Goal: Navigation & Orientation: Find specific page/section

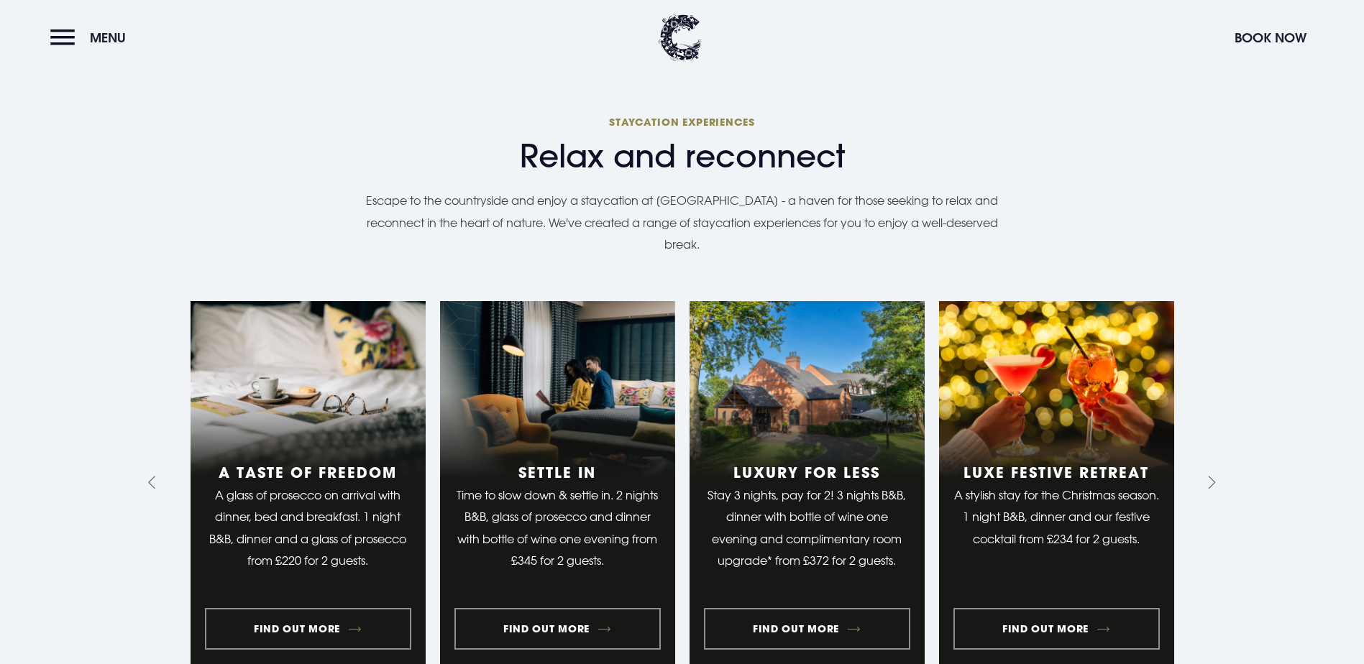
scroll to position [1078, 0]
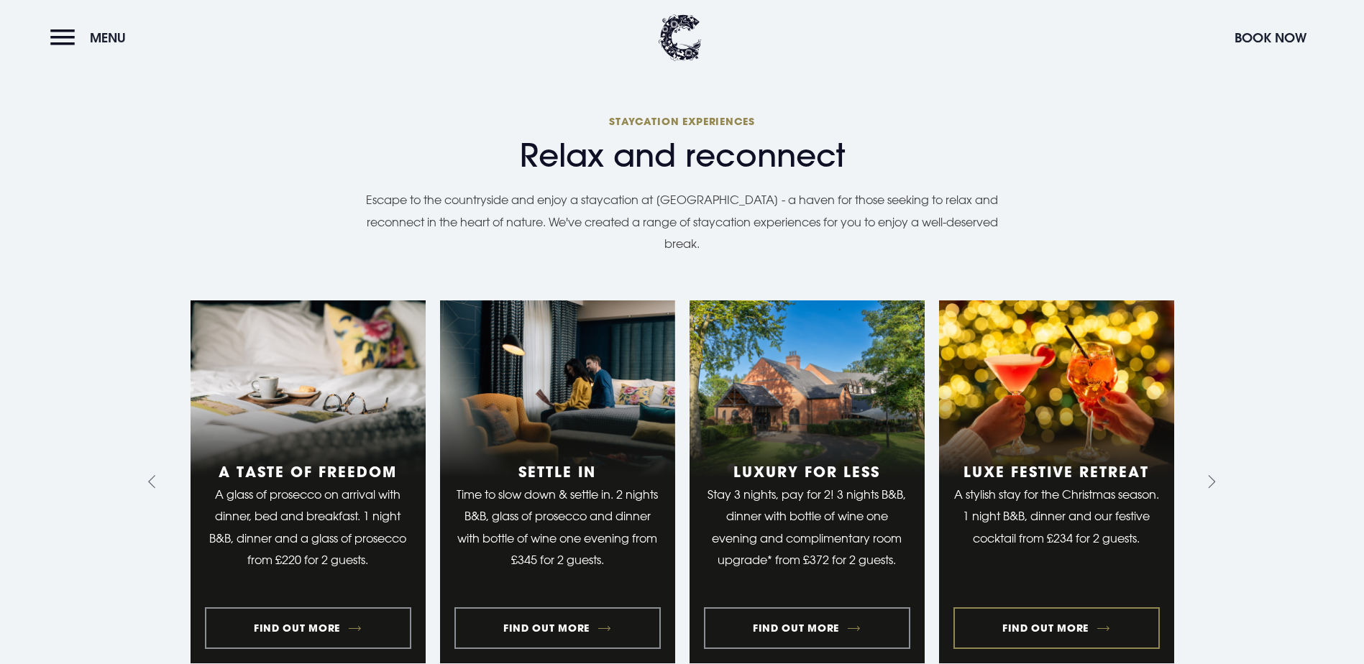
click at [1093, 543] on link "4 of 10" at bounding box center [1056, 482] width 235 height 363
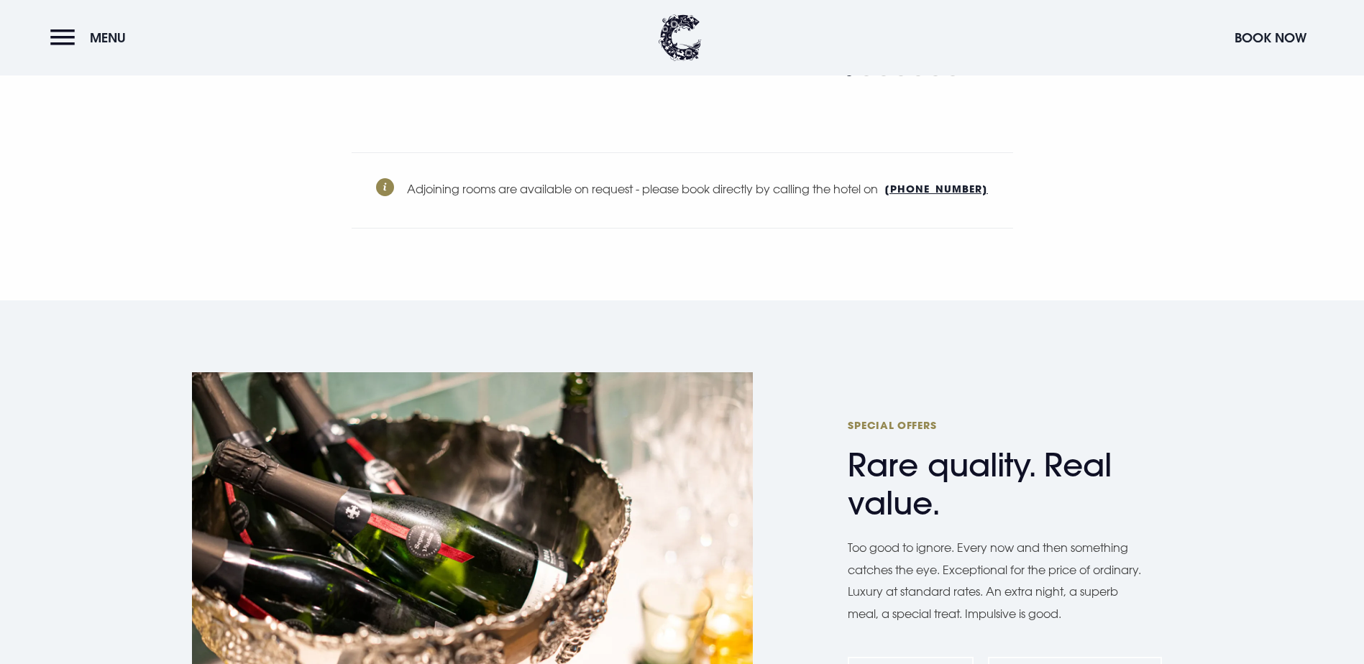
scroll to position [4867, 0]
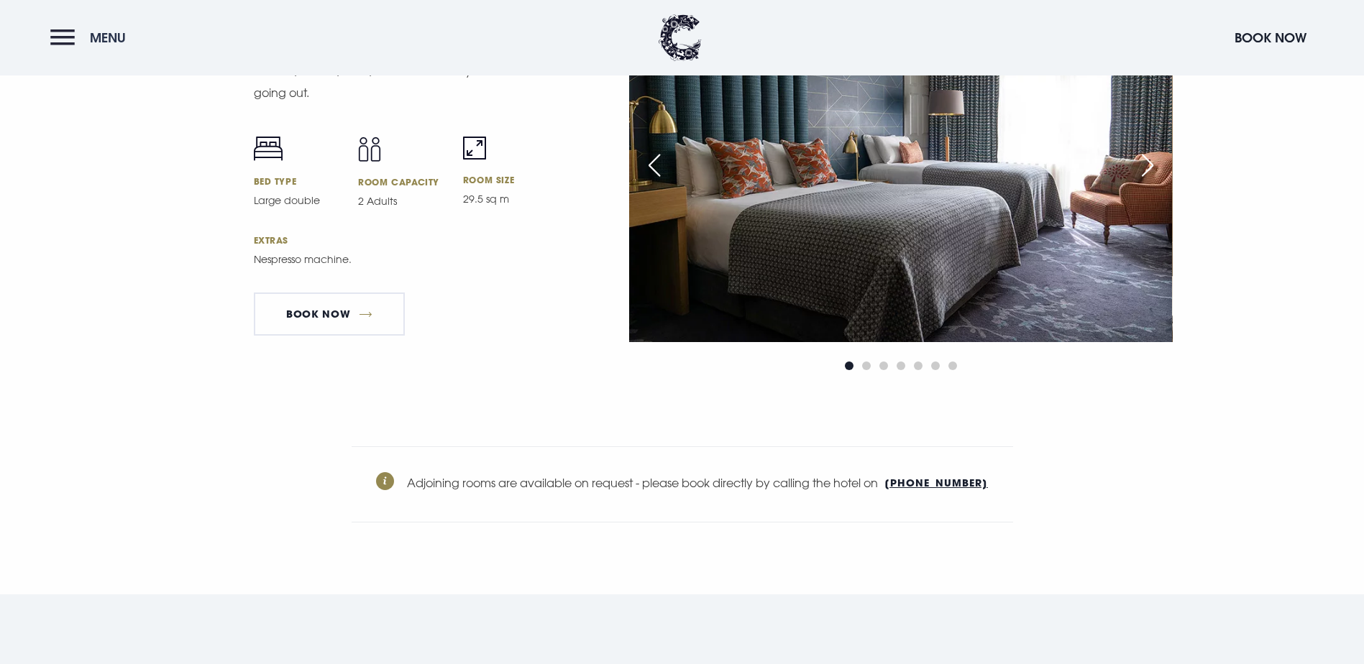
click at [67, 31] on button "Menu" at bounding box center [91, 37] width 83 height 31
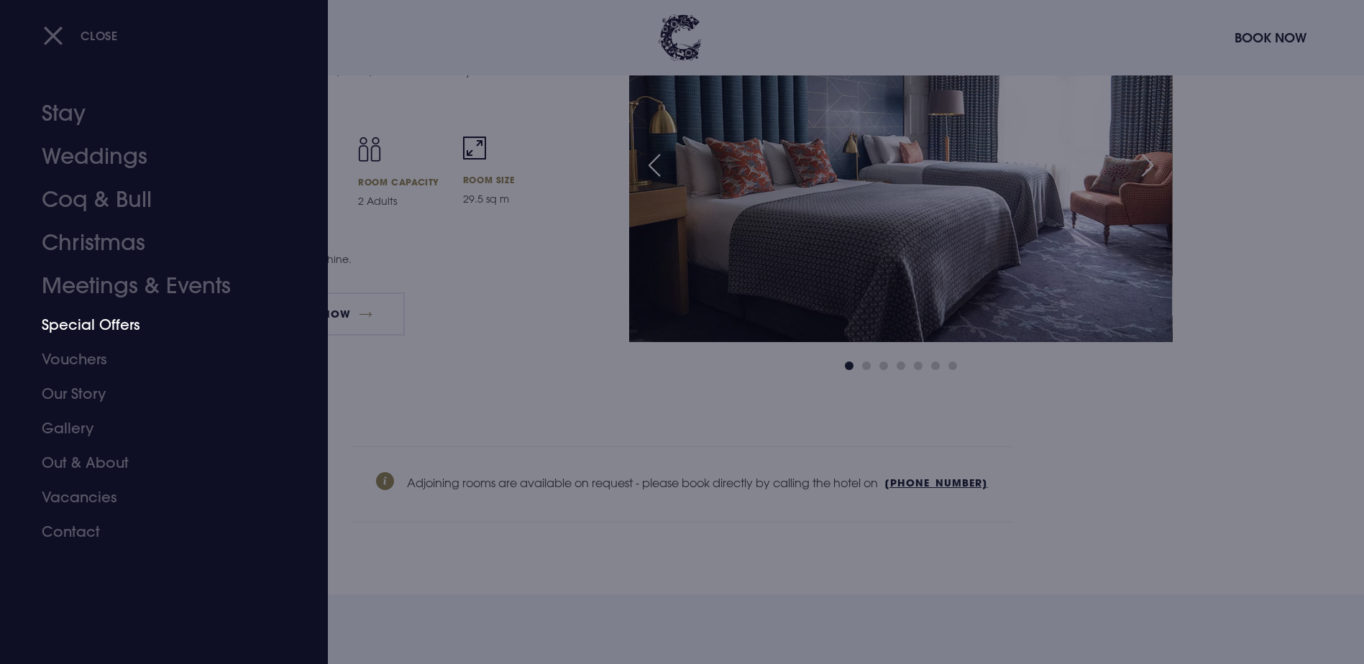
click at [87, 324] on link "Special Offers" at bounding box center [155, 325] width 227 height 35
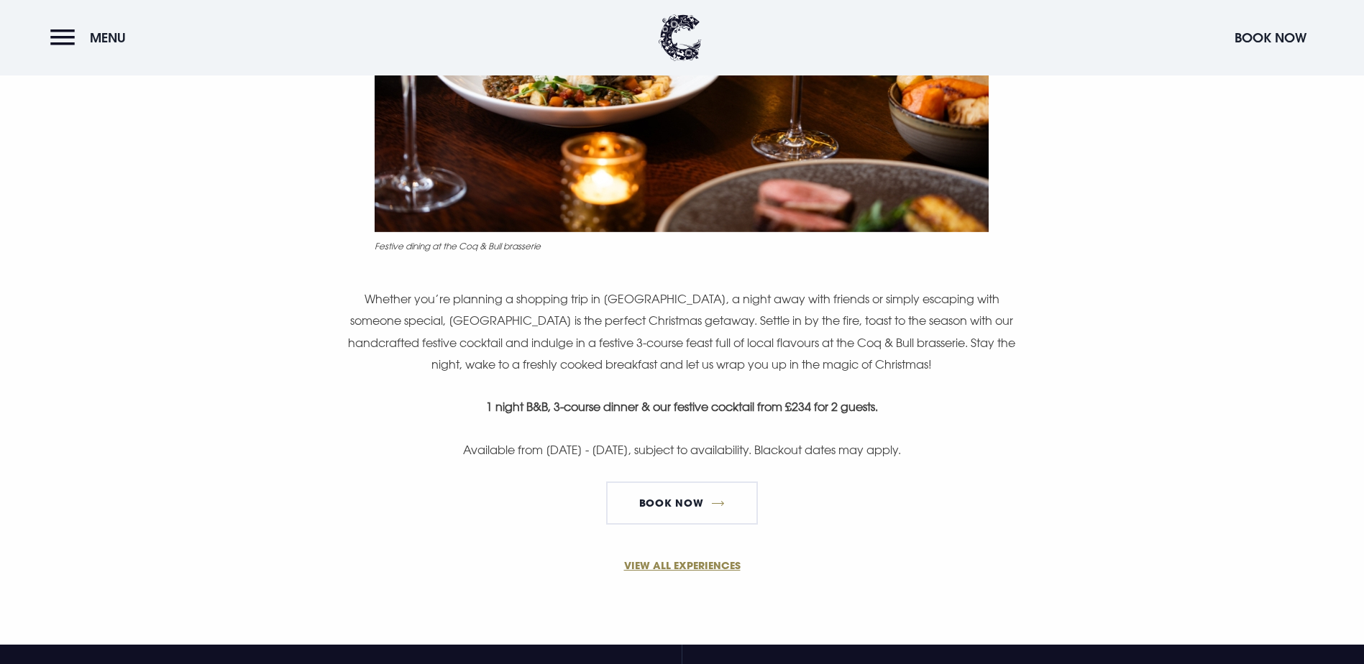
scroll to position [863, 0]
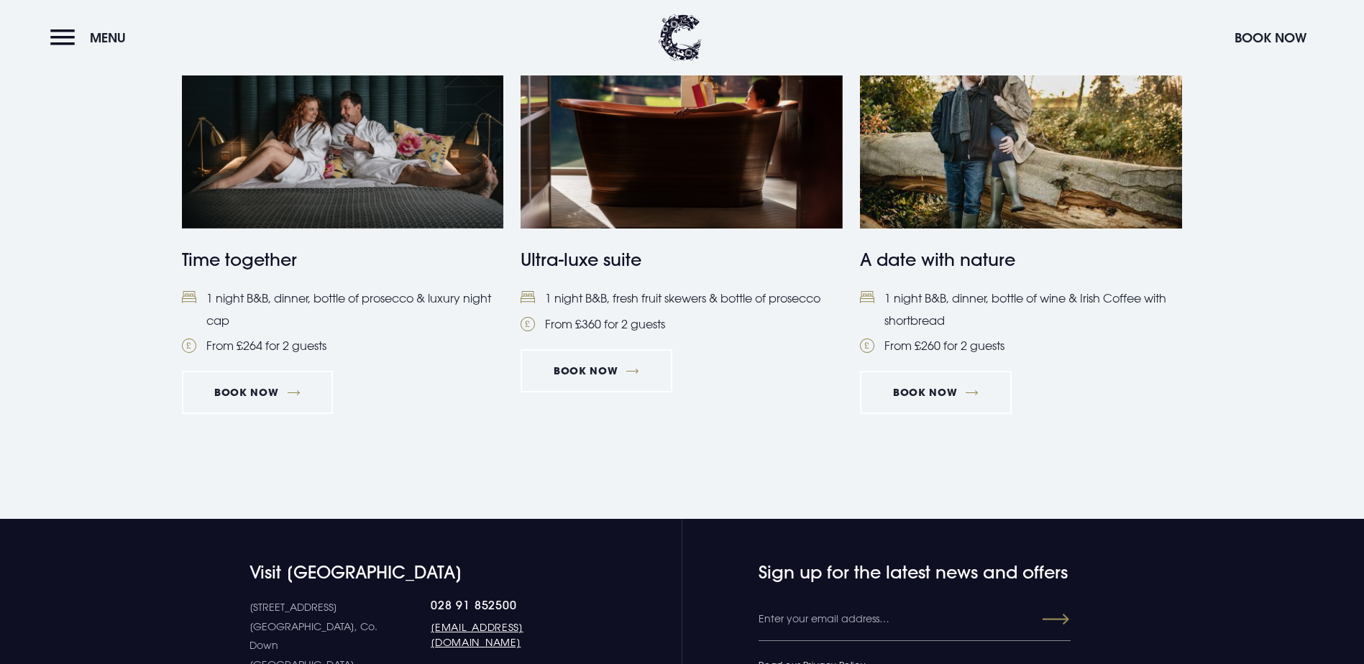
scroll to position [1510, 0]
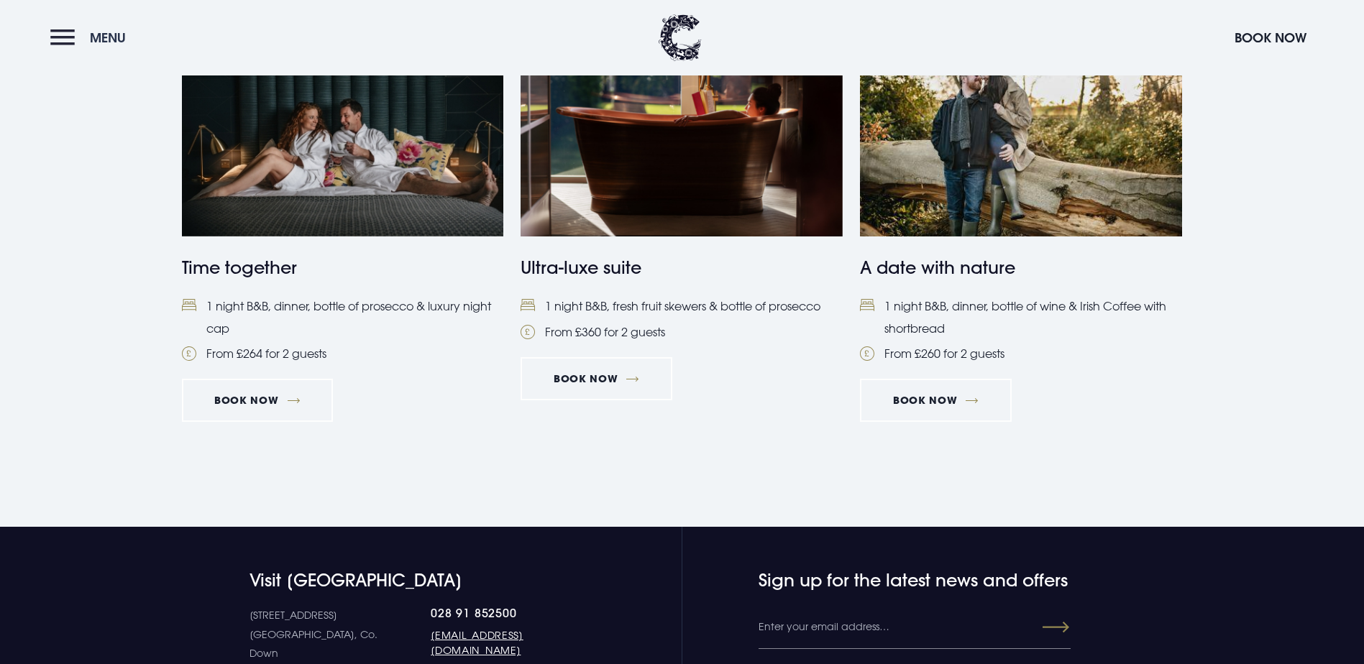
click at [111, 49] on button "Menu" at bounding box center [91, 37] width 83 height 31
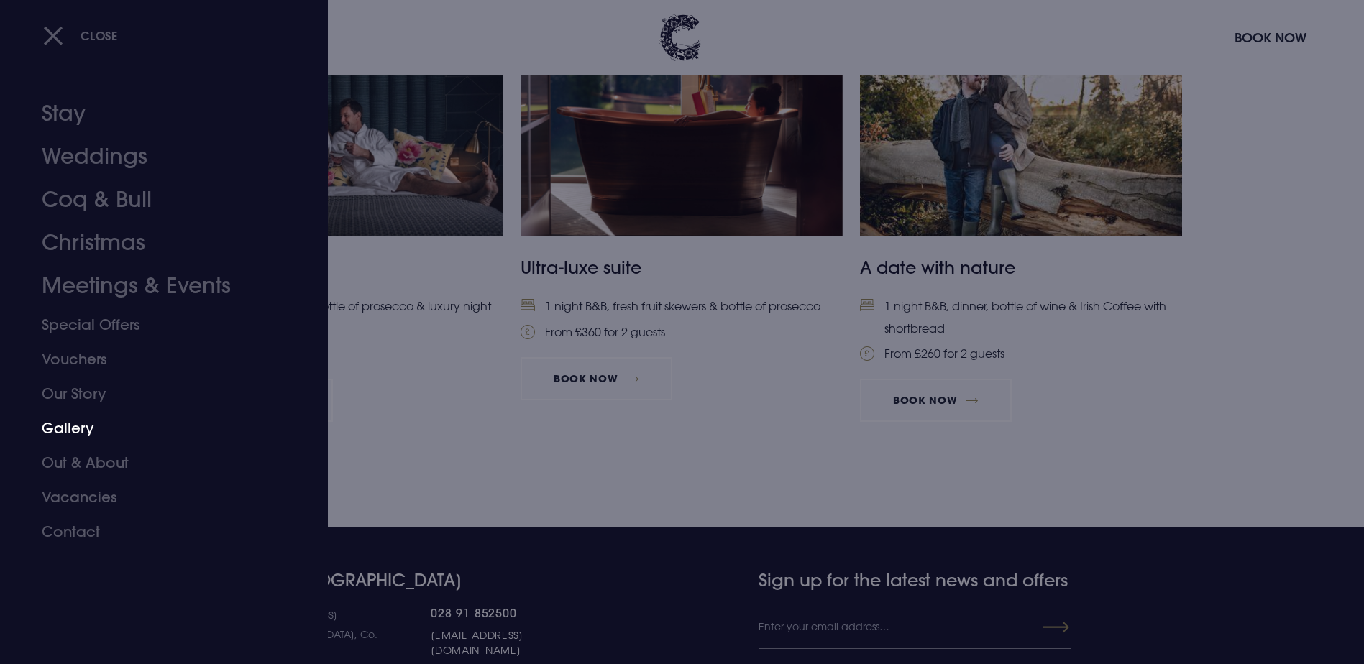
click at [75, 426] on link "Gallery" at bounding box center [155, 428] width 227 height 35
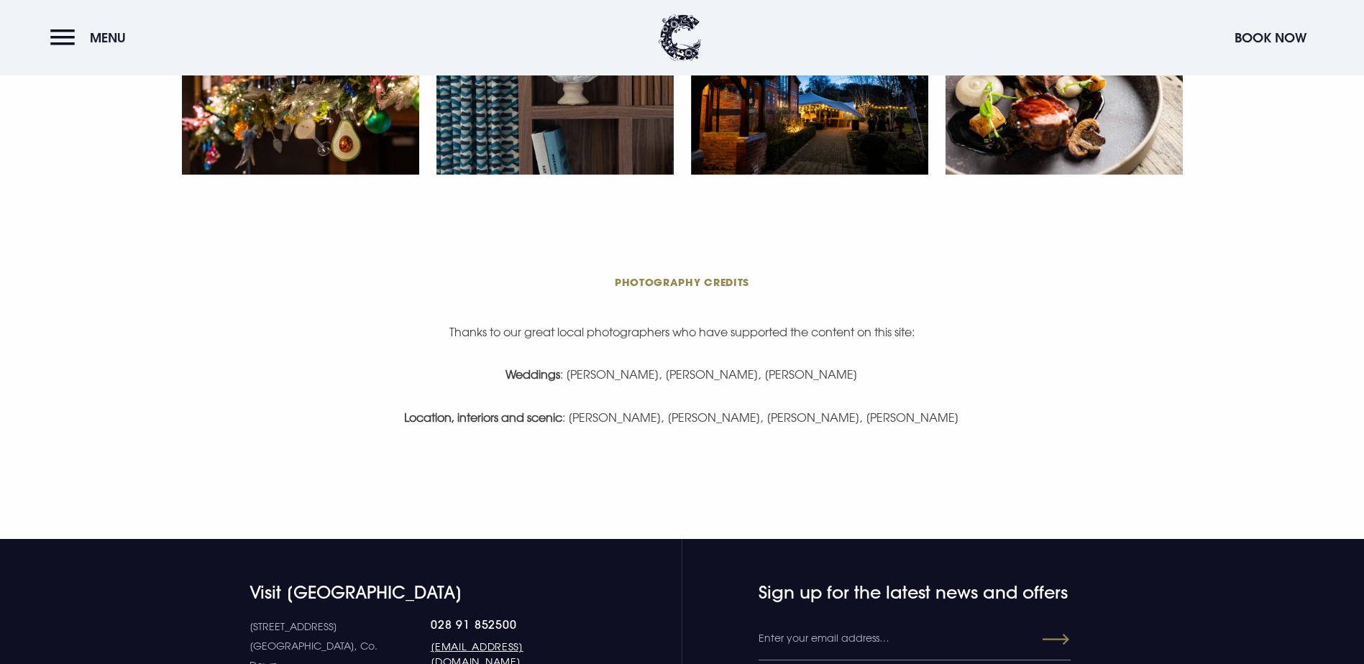
scroll to position [2732, 0]
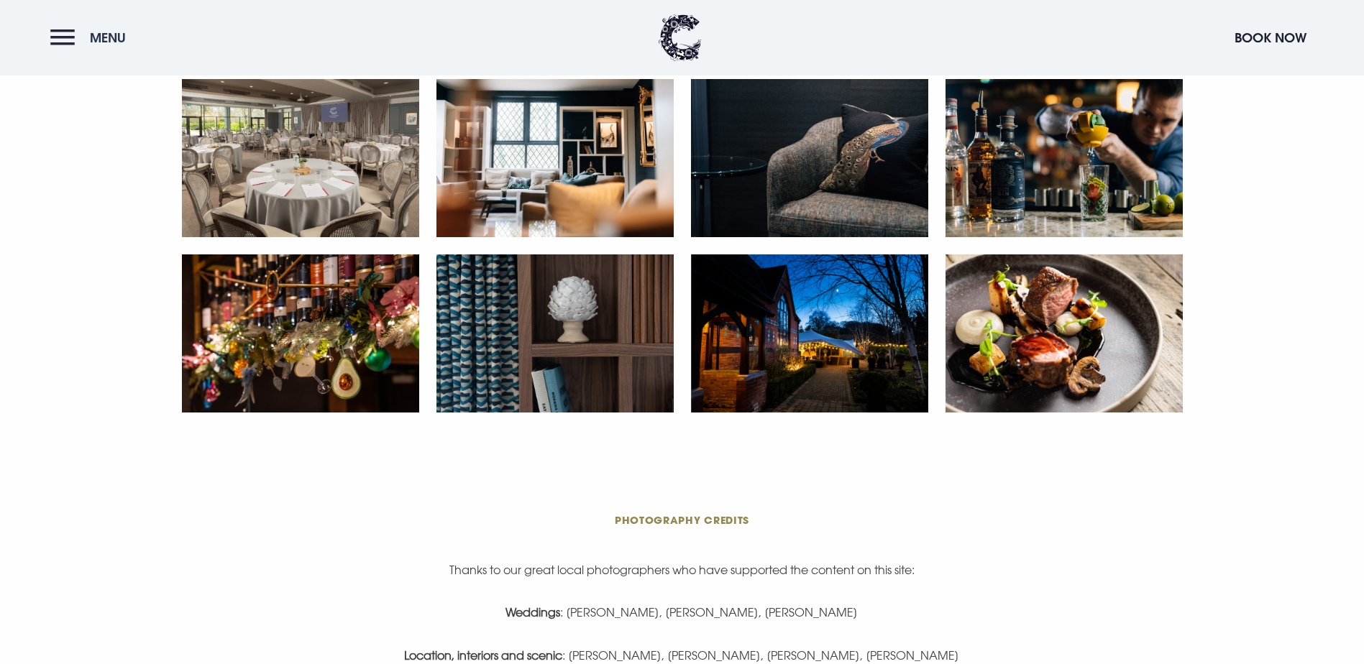
click at [69, 40] on button "Menu" at bounding box center [91, 37] width 83 height 31
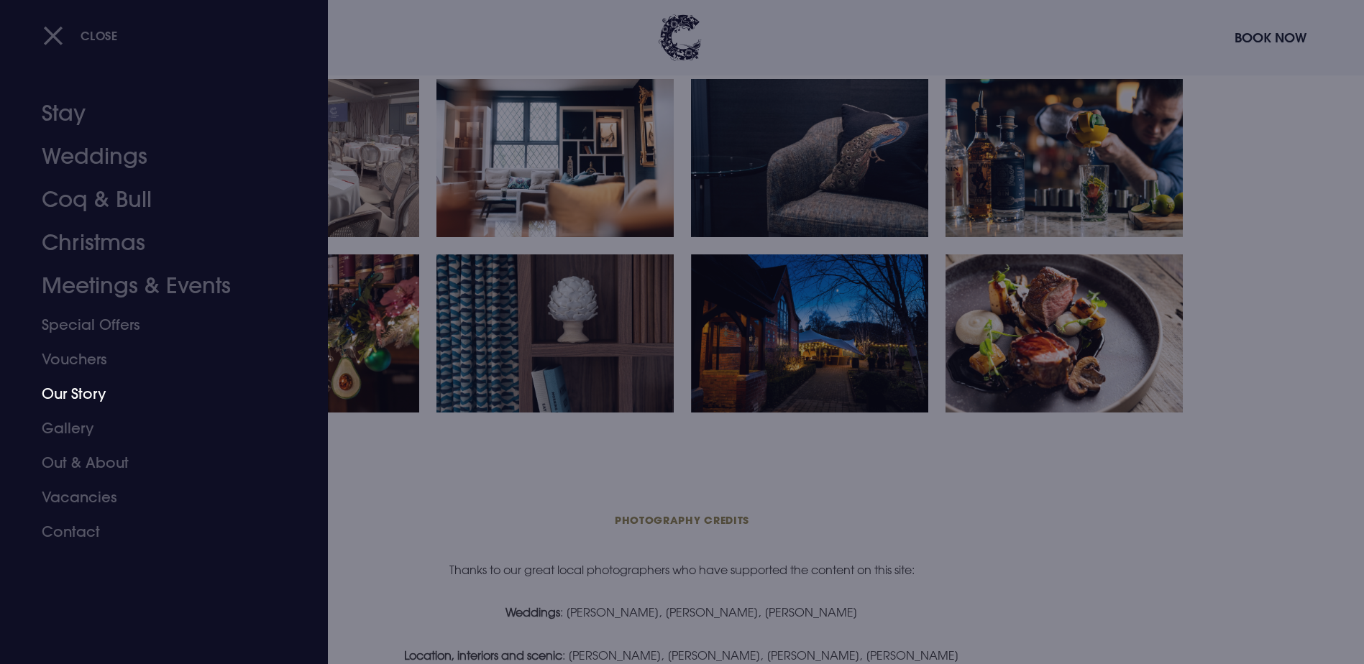
click at [92, 386] on link "Our Story" at bounding box center [155, 394] width 227 height 35
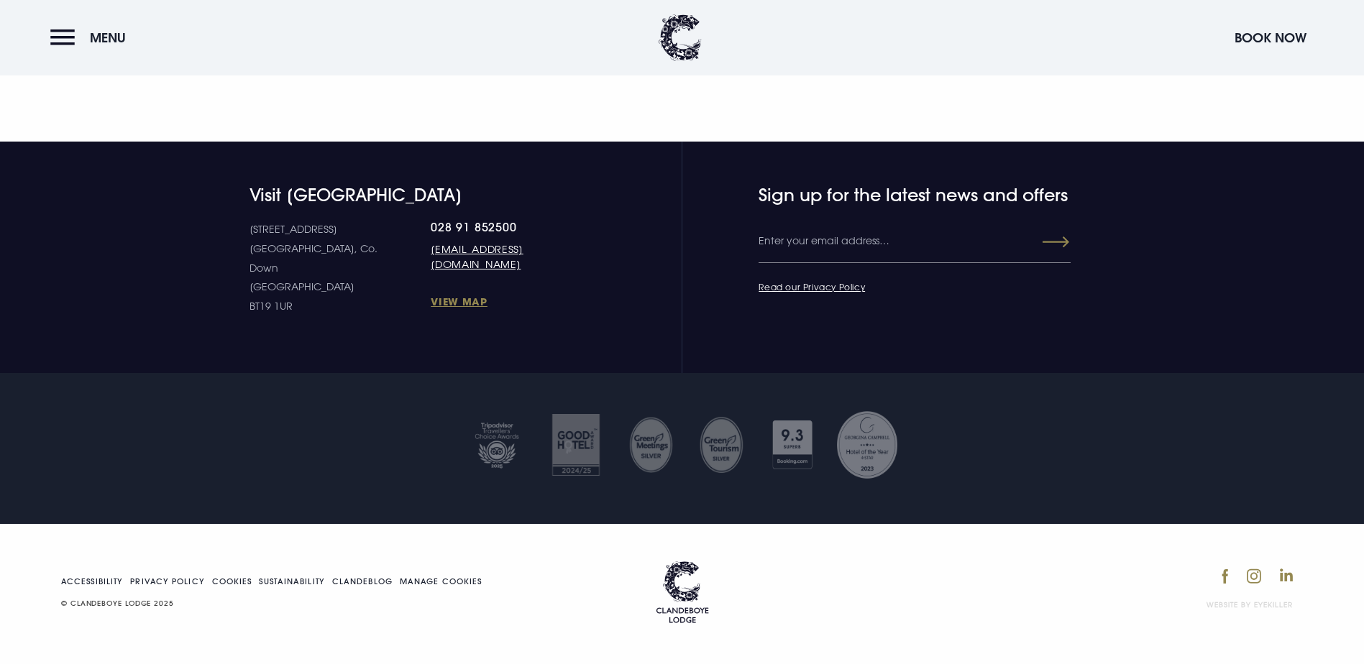
scroll to position [2876, 0]
click at [55, 39] on button "Menu" at bounding box center [91, 37] width 83 height 31
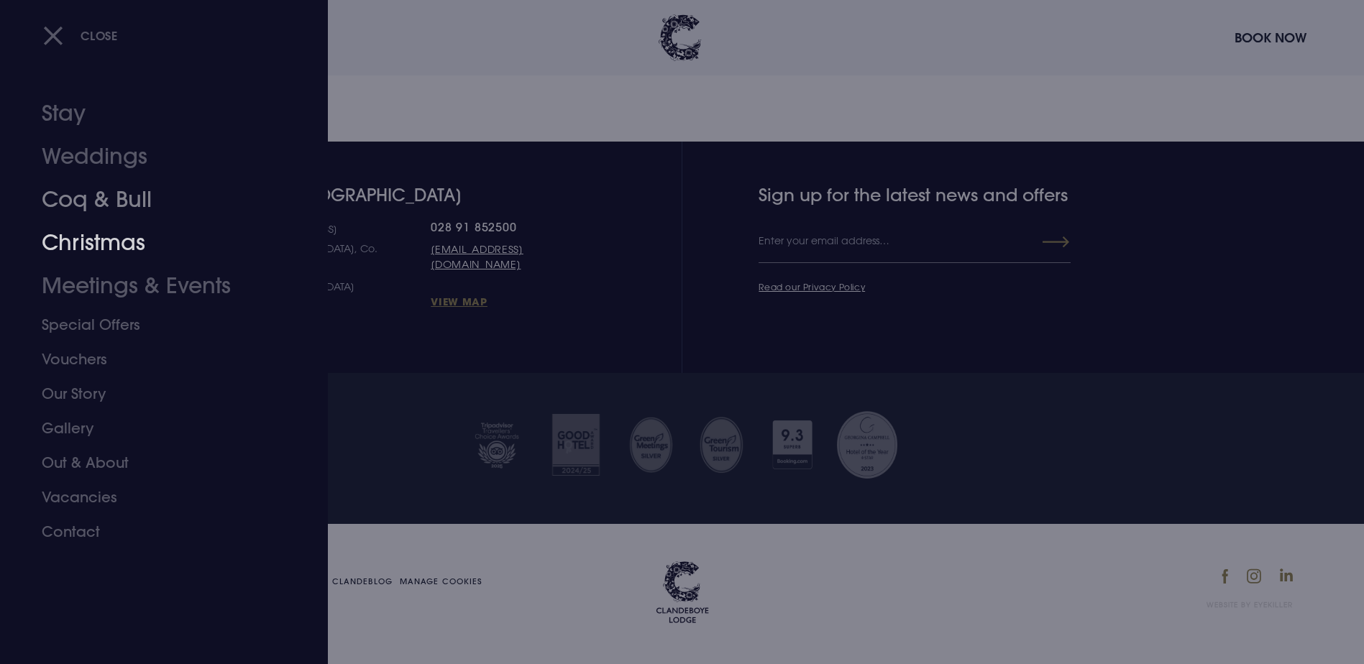
click at [66, 206] on link "Coq & Bull" at bounding box center [155, 199] width 227 height 43
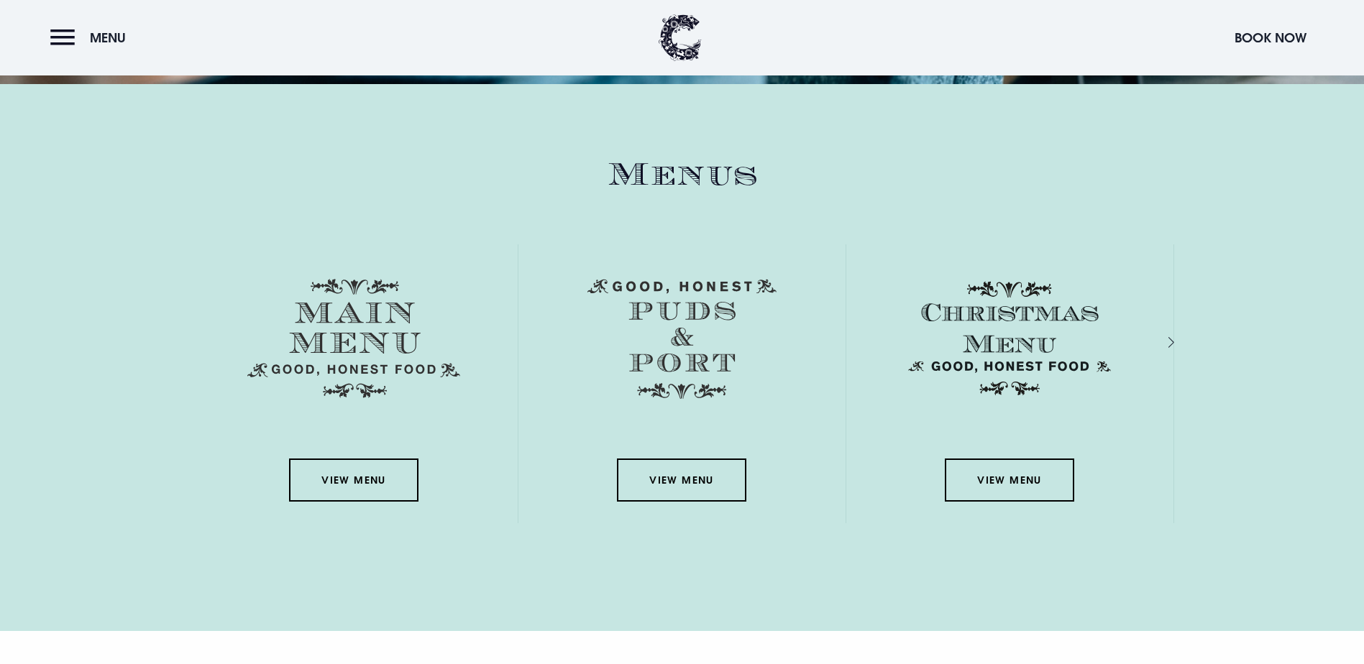
scroll to position [2157, 0]
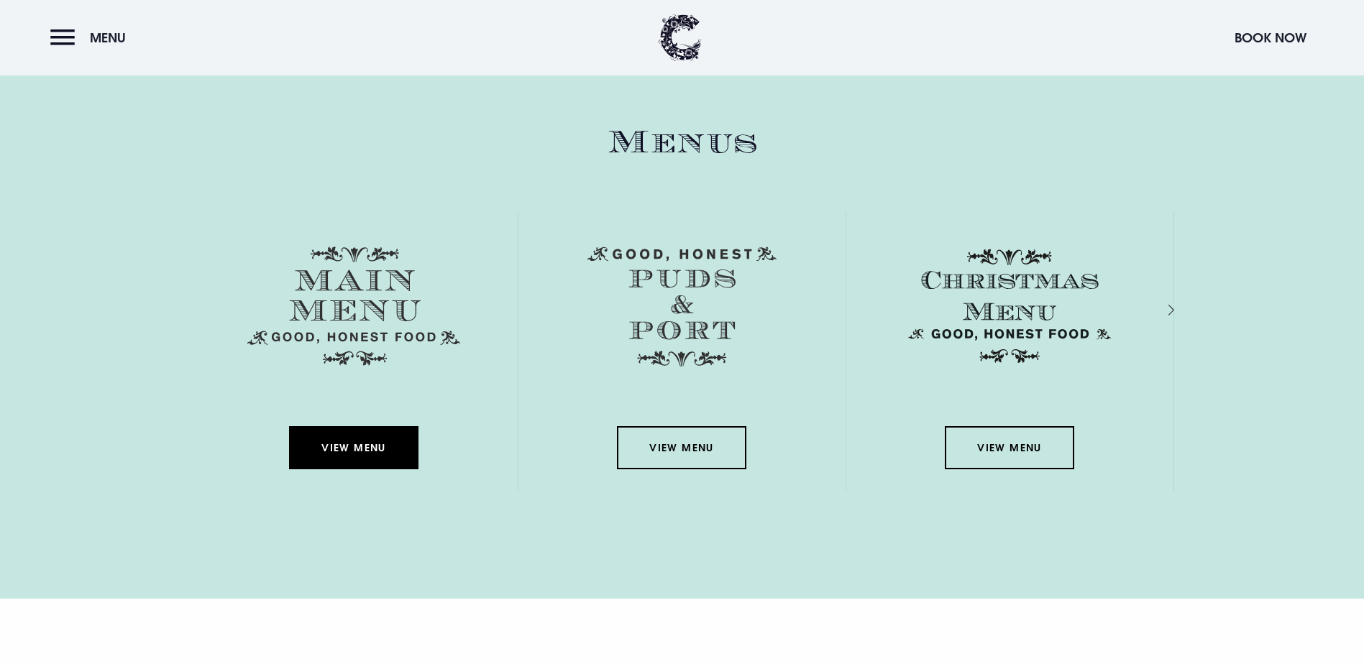
click at [361, 426] on link "View Menu" at bounding box center [353, 447] width 129 height 43
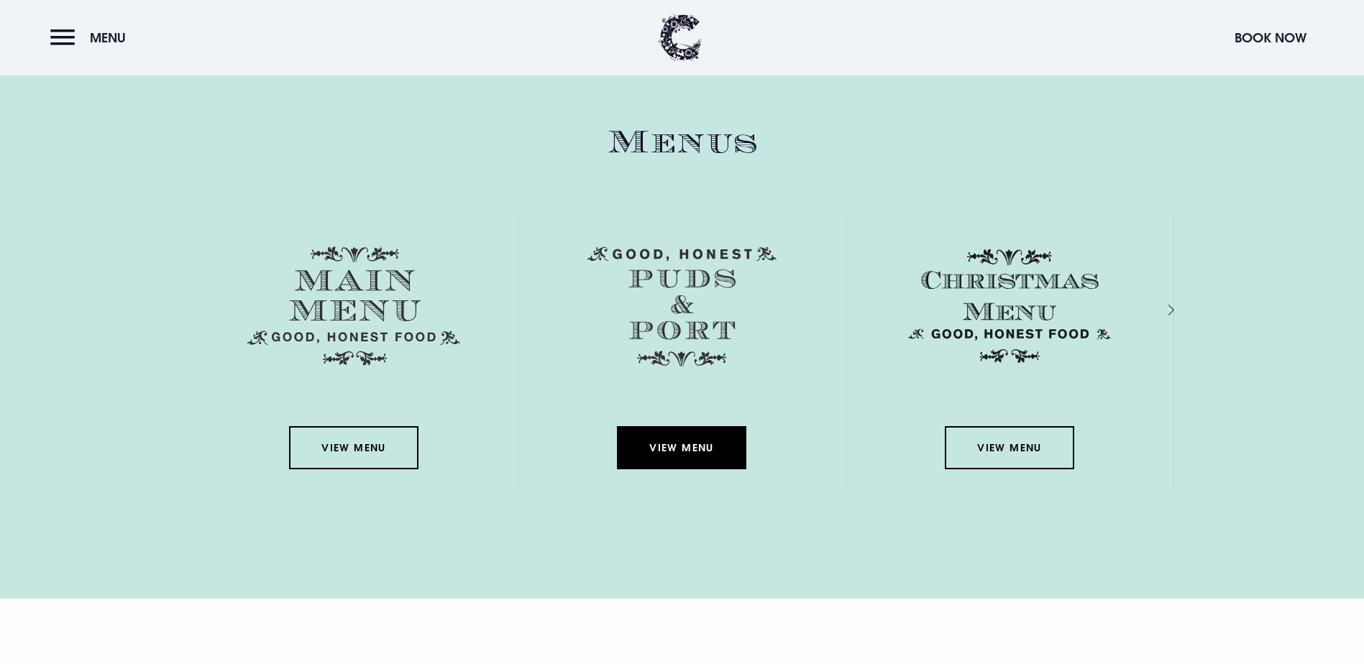
click at [661, 426] on link "View Menu" at bounding box center [681, 447] width 129 height 43
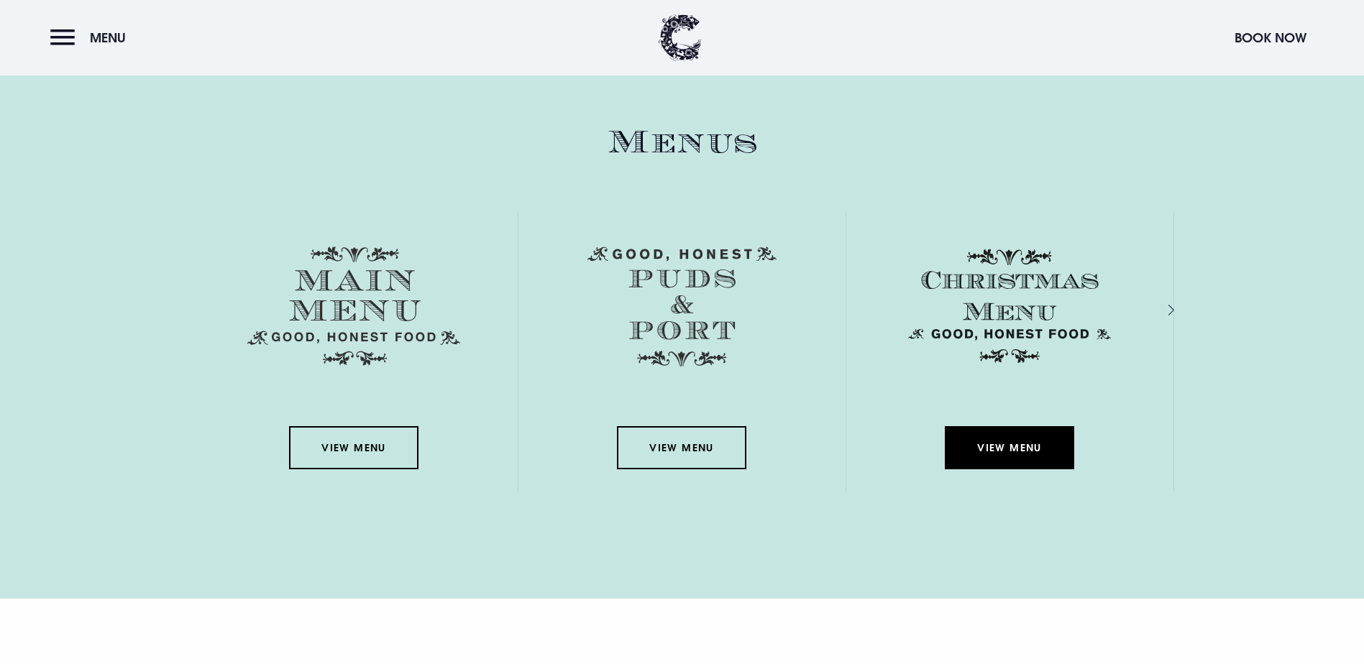
click at [981, 426] on link "View Menu" at bounding box center [1009, 447] width 129 height 43
